Goal: Navigation & Orientation: Find specific page/section

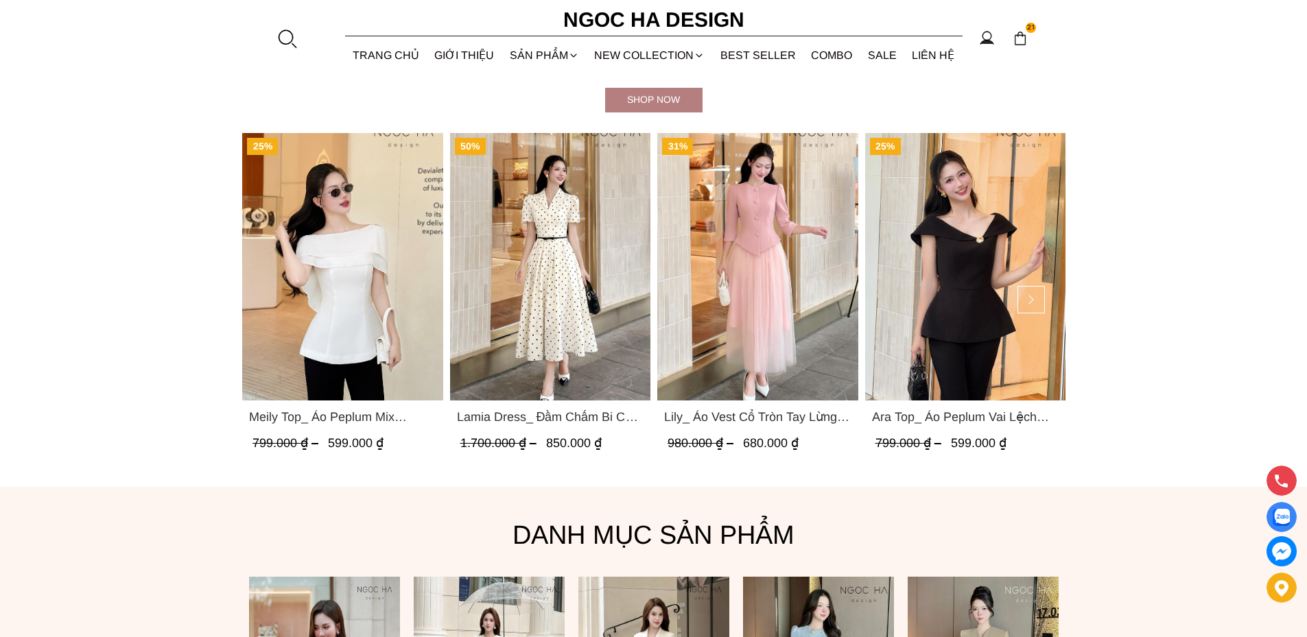
scroll to position [617, 0]
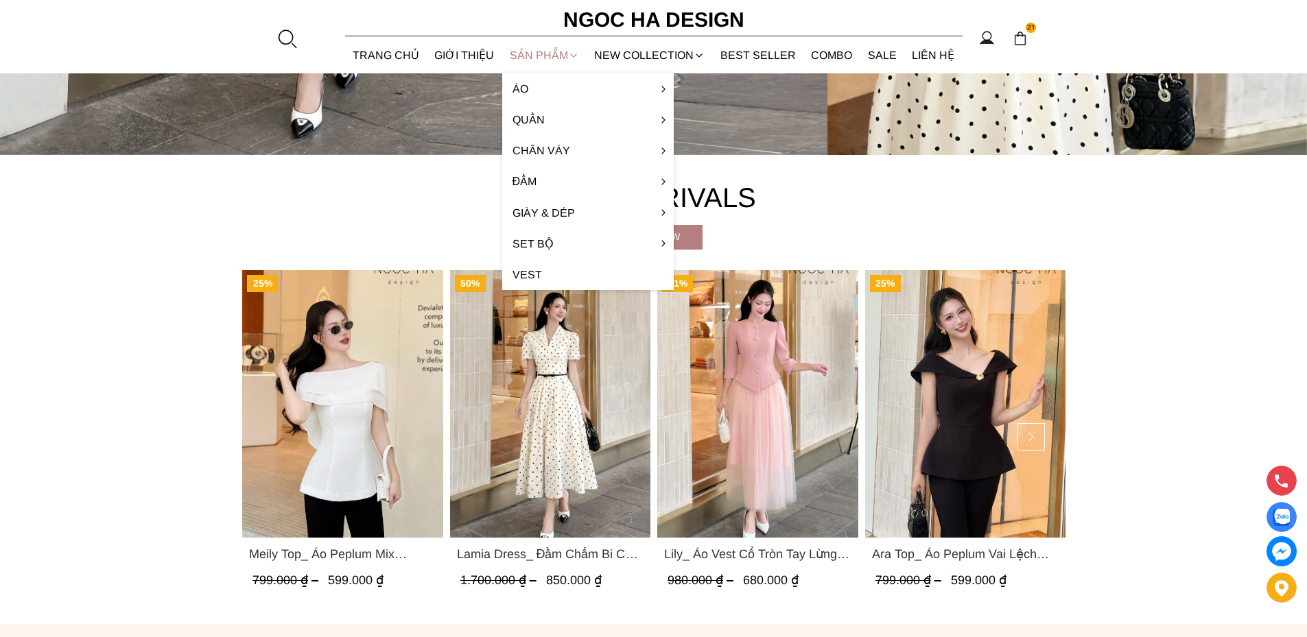
click at [537, 54] on div "SẢN PHẨM" at bounding box center [544, 55] width 85 height 36
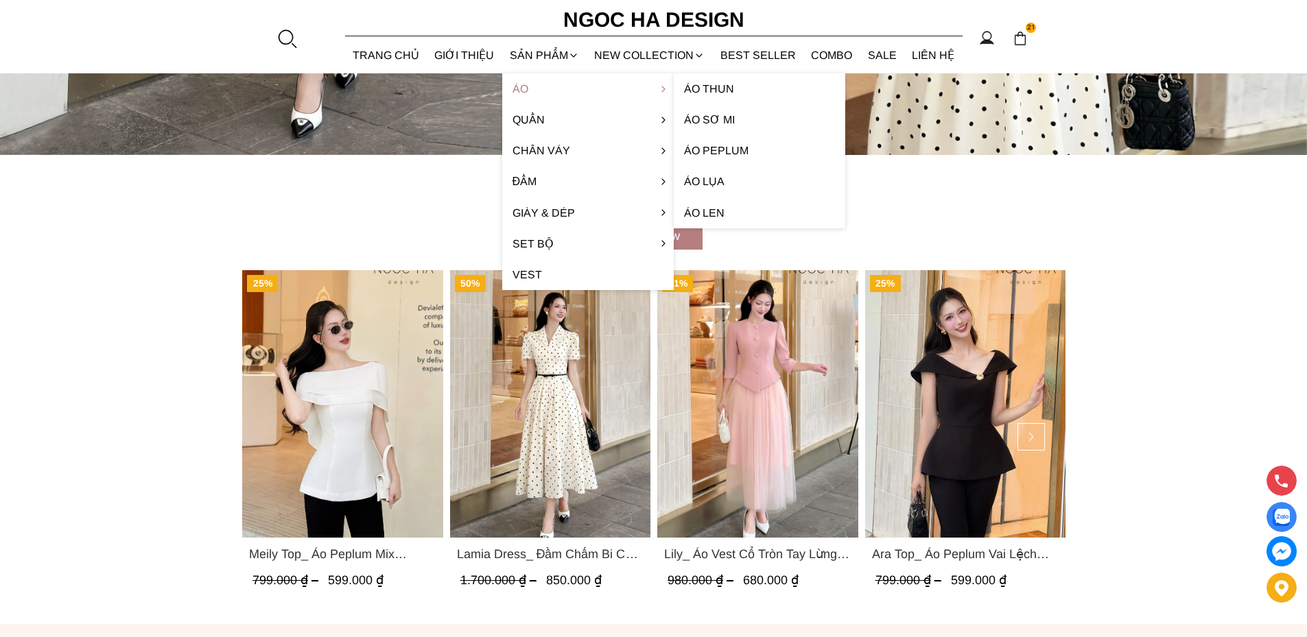
click at [517, 91] on link "Áo" at bounding box center [588, 88] width 172 height 31
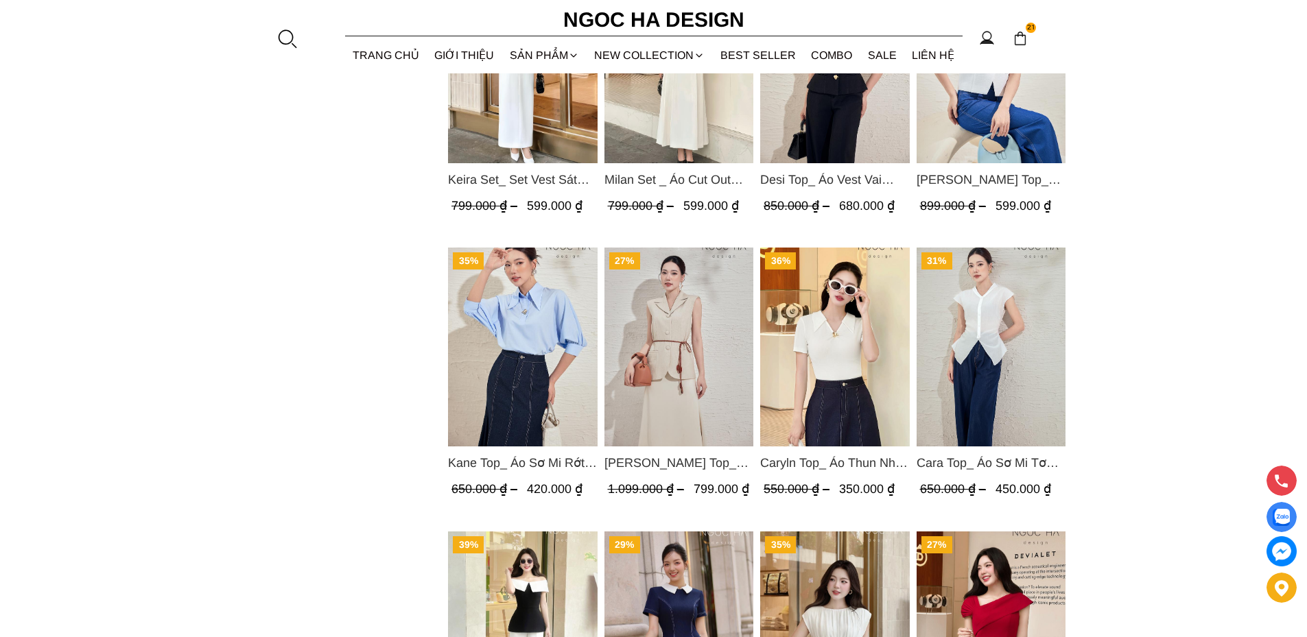
scroll to position [1029, 0]
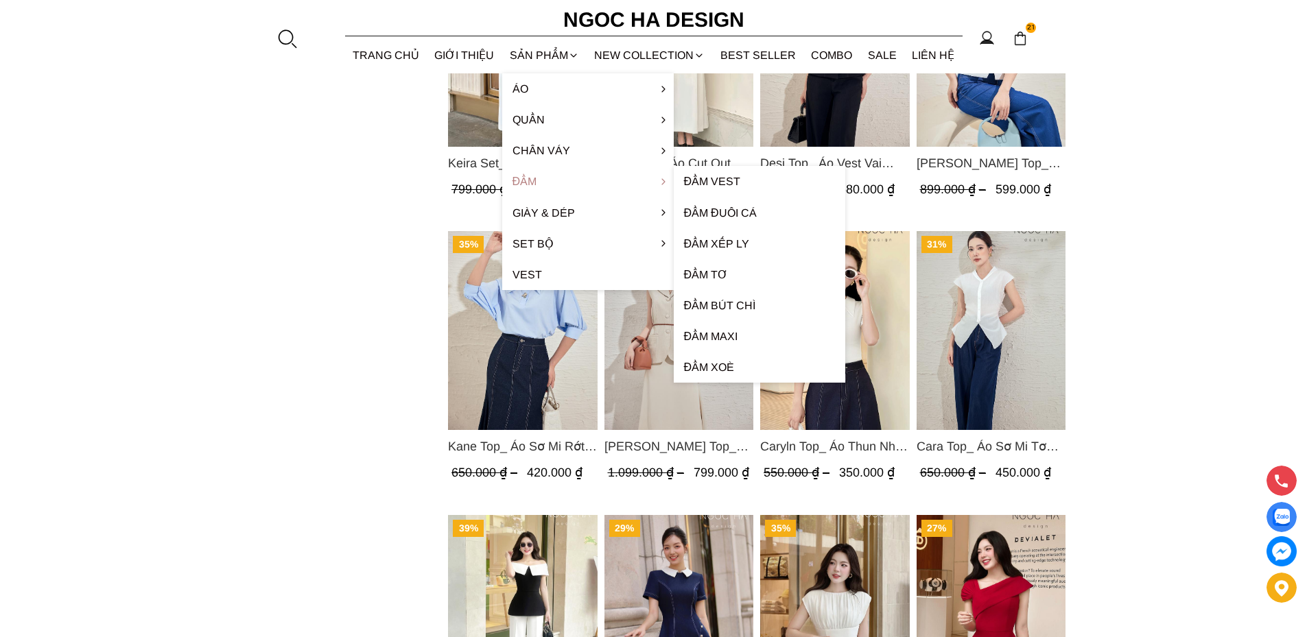
click at [519, 182] on link "Đầm" at bounding box center [588, 181] width 172 height 31
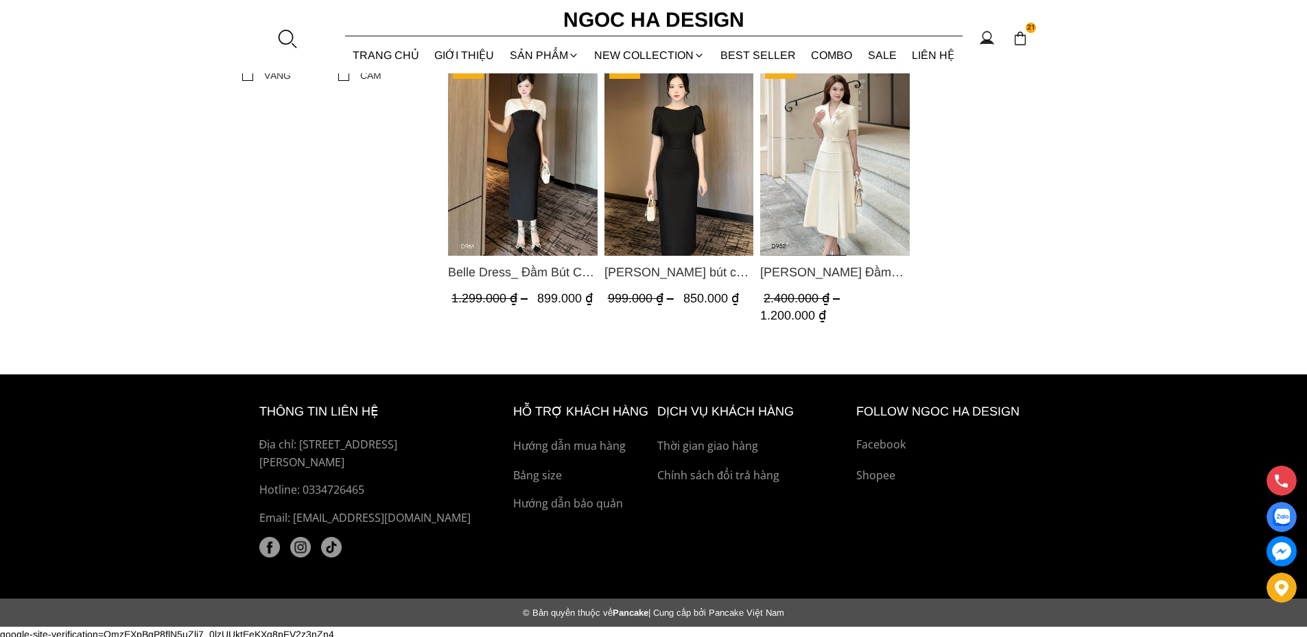
scroll to position [946, 0]
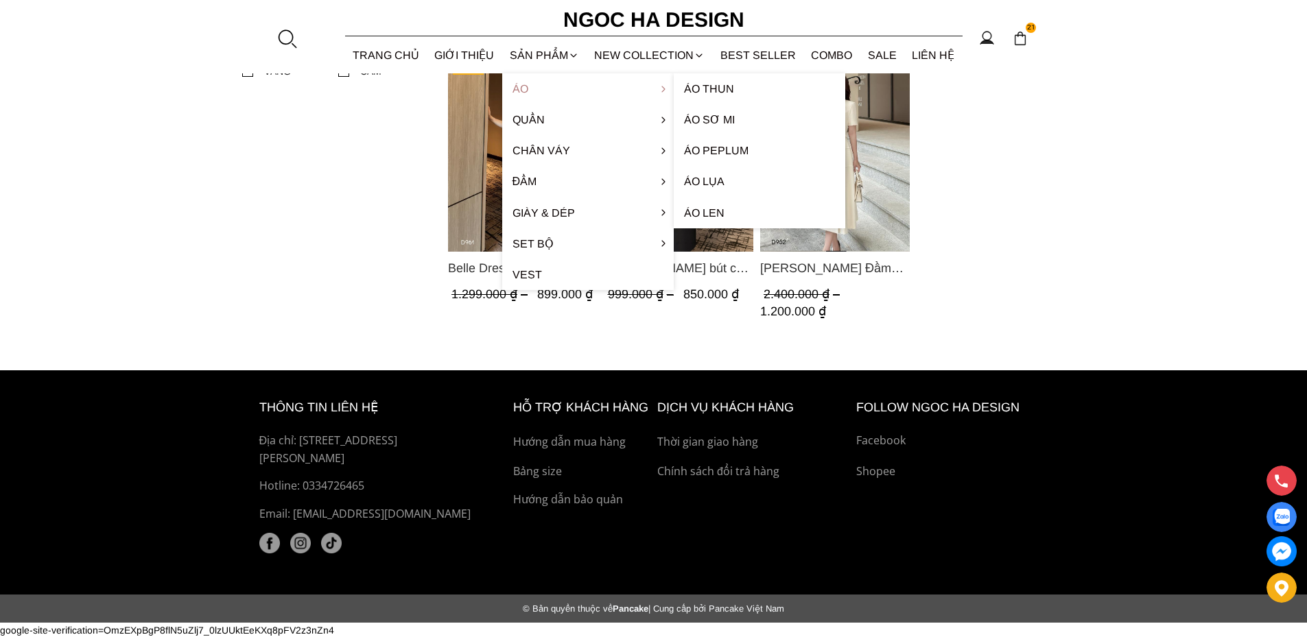
click at [521, 86] on link "Áo" at bounding box center [588, 88] width 172 height 31
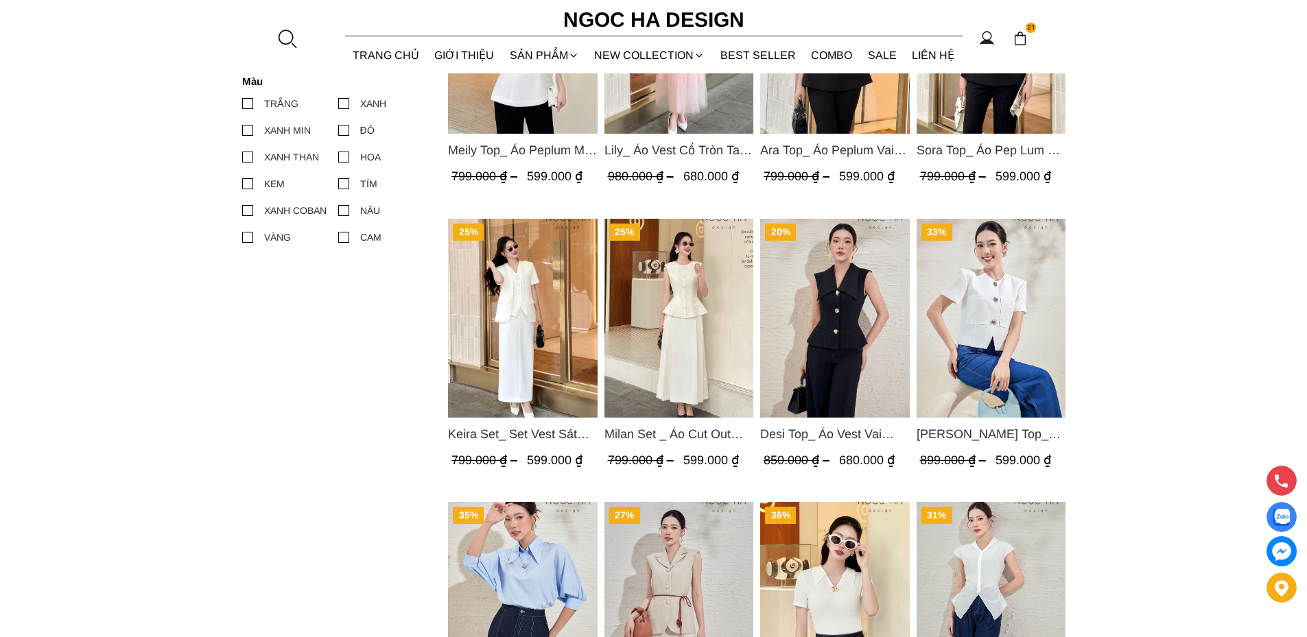
scroll to position [549, 0]
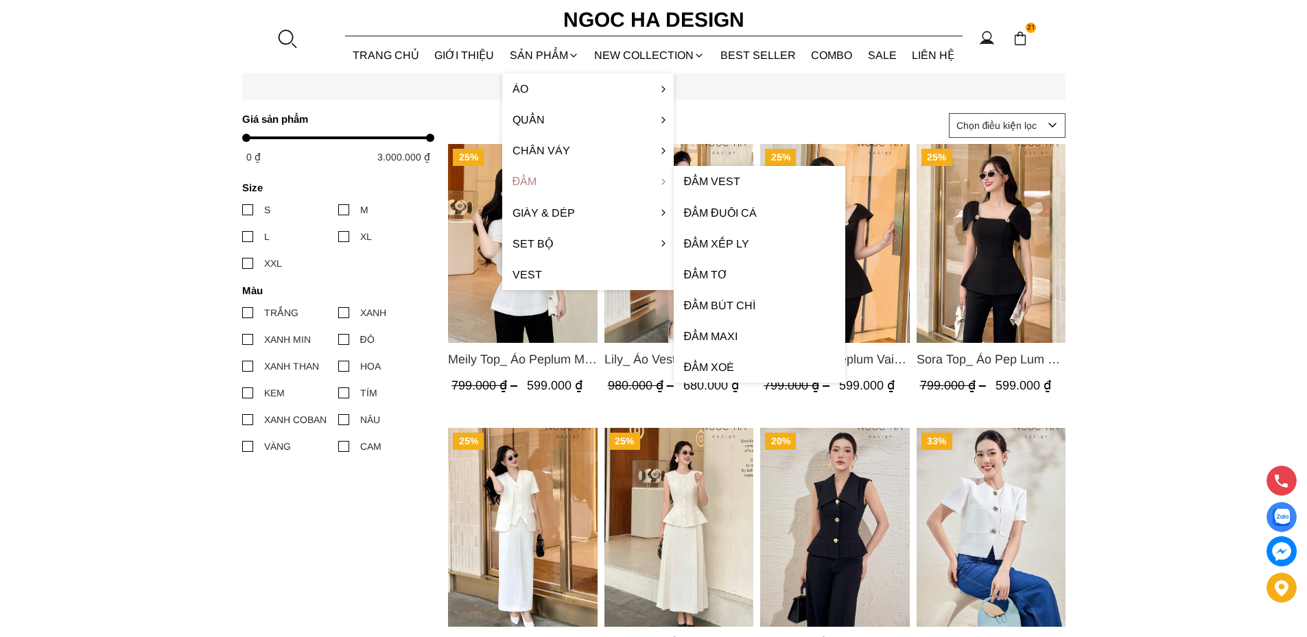
click at [528, 180] on link "Đầm" at bounding box center [588, 181] width 172 height 31
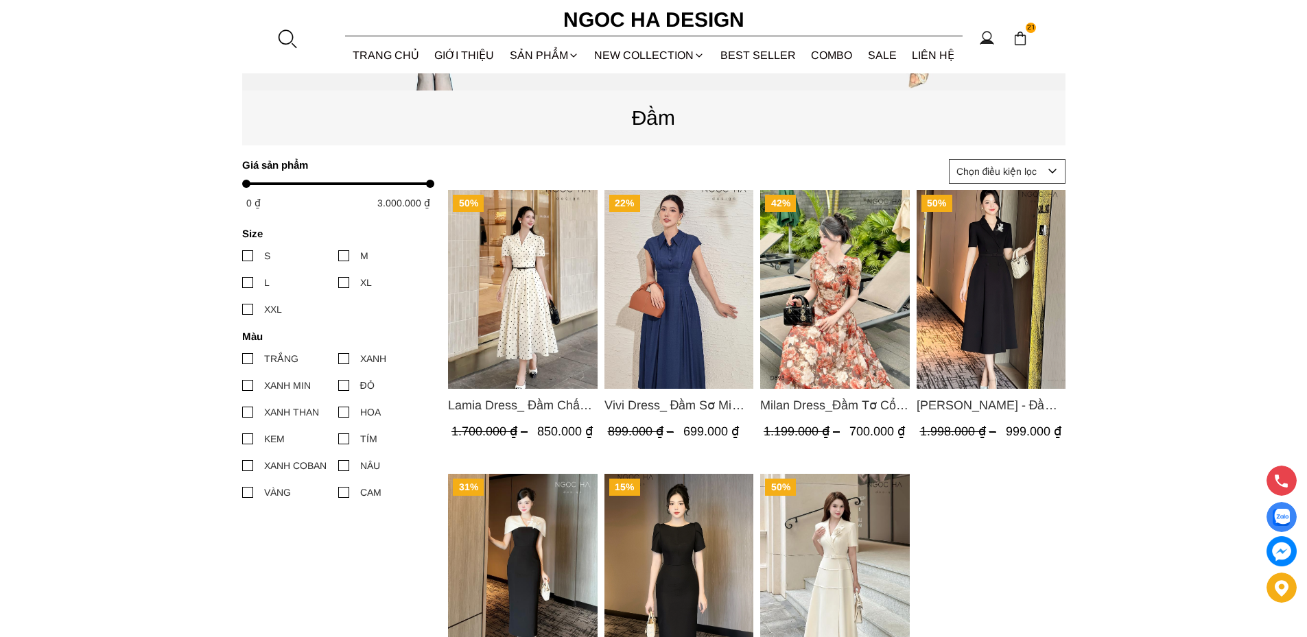
scroll to position [549, 0]
